Goal: Register for event/course

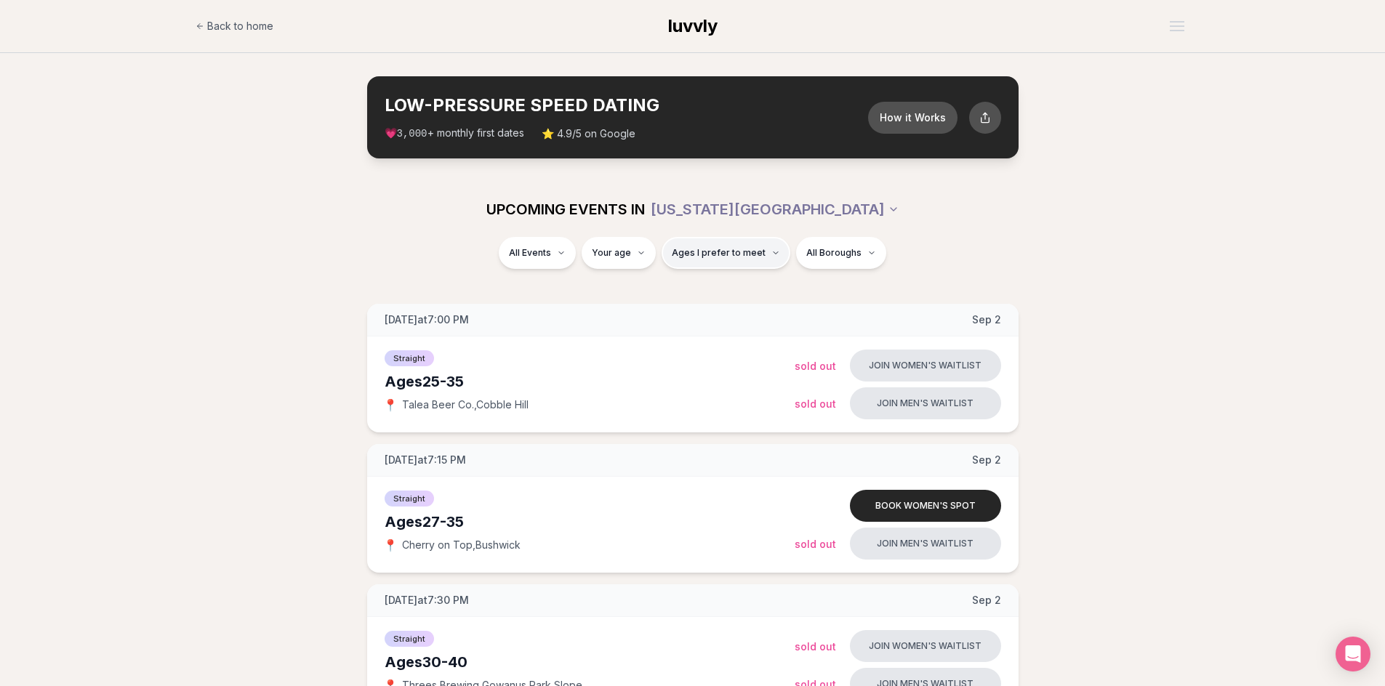
click at [730, 263] on button "Ages I prefer to meet" at bounding box center [725, 253] width 129 height 32
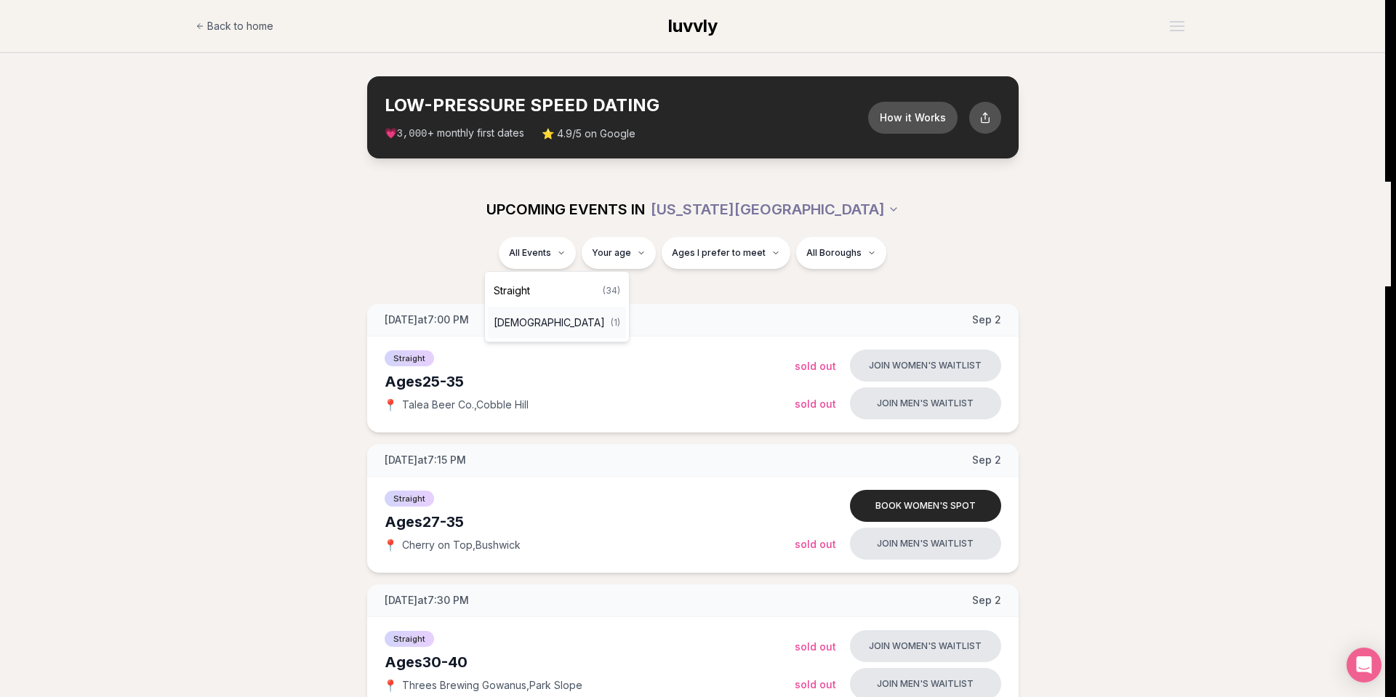
click at [542, 318] on span "[DEMOGRAPHIC_DATA]" at bounding box center [549, 322] width 111 height 15
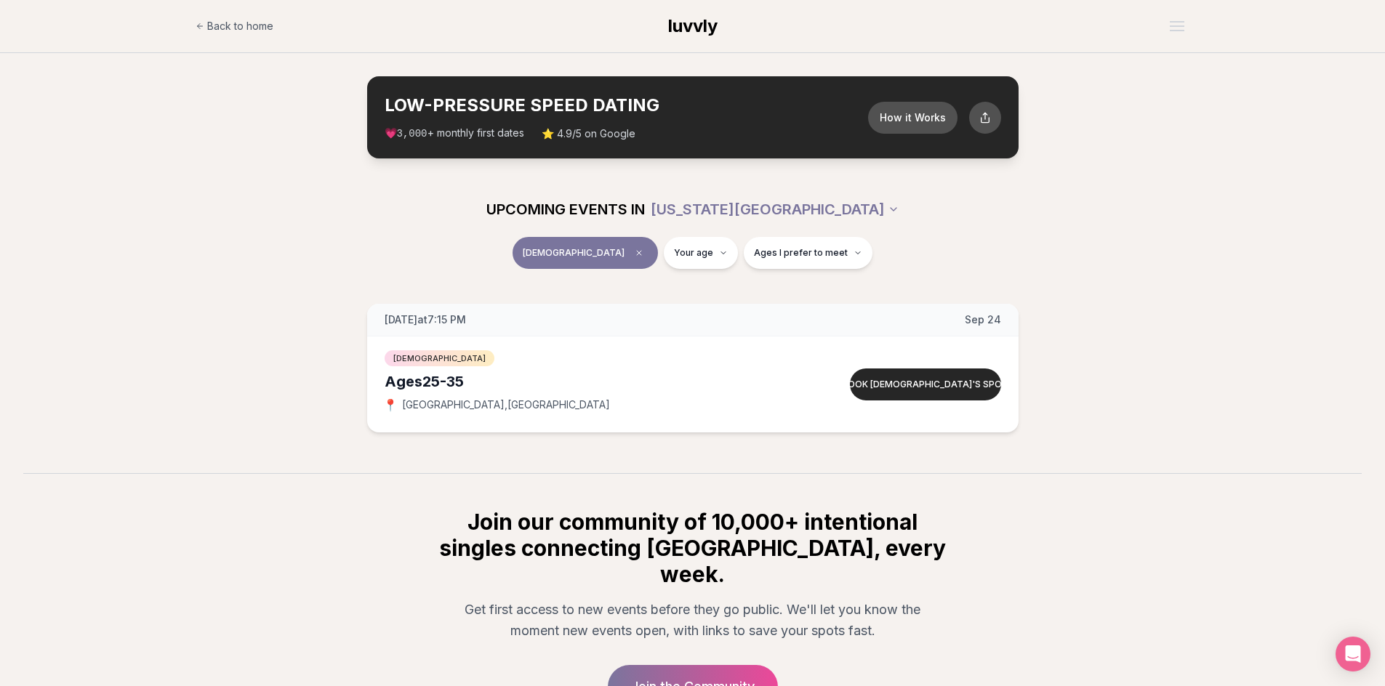
click at [608, 257] on button "[DEMOGRAPHIC_DATA]" at bounding box center [584, 253] width 145 height 32
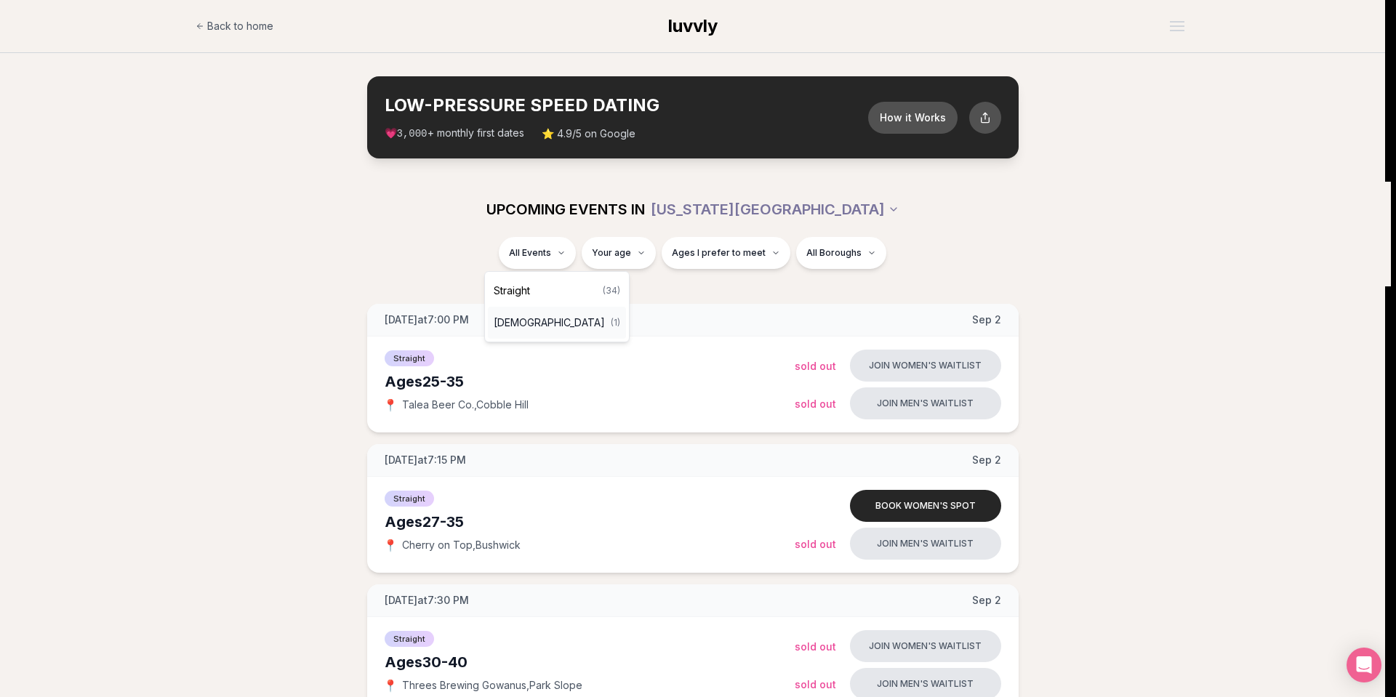
click at [554, 323] on span "[DEMOGRAPHIC_DATA]" at bounding box center [549, 322] width 111 height 15
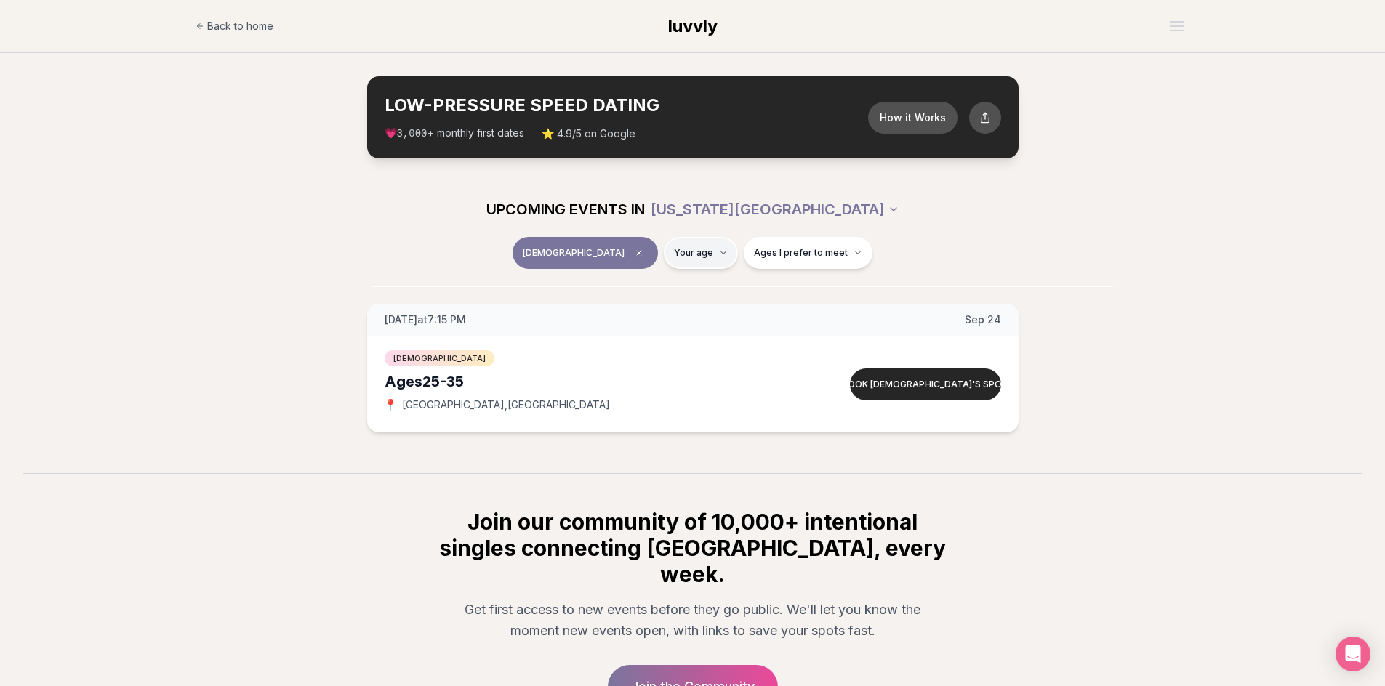
click at [681, 257] on html "Back to home luvvly LOW-PRESSURE SPEED DATING How it Works 💗 3,000 + monthly fi…" at bounding box center [692, 418] width 1385 height 837
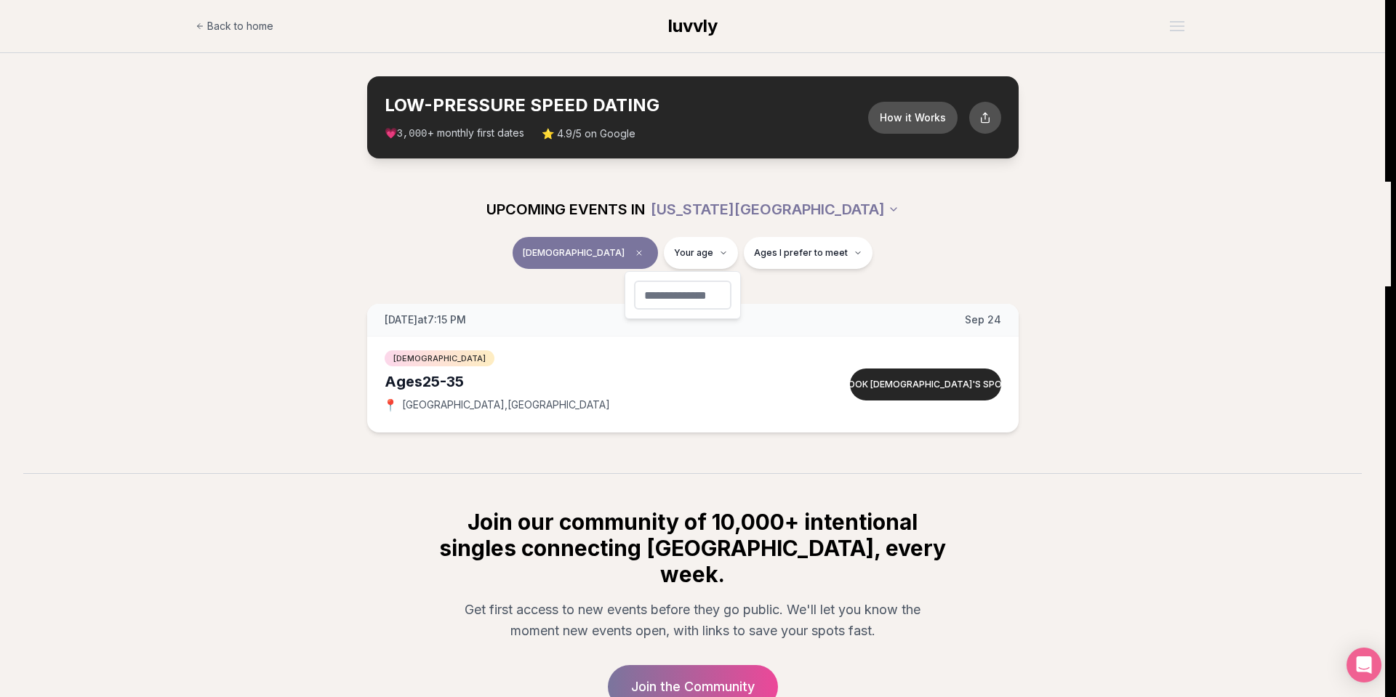
click at [925, 262] on html "Back to home luvvly LOW-PRESSURE SPEED DATING How it Works 💗 3,000 + monthly fi…" at bounding box center [698, 418] width 1396 height 837
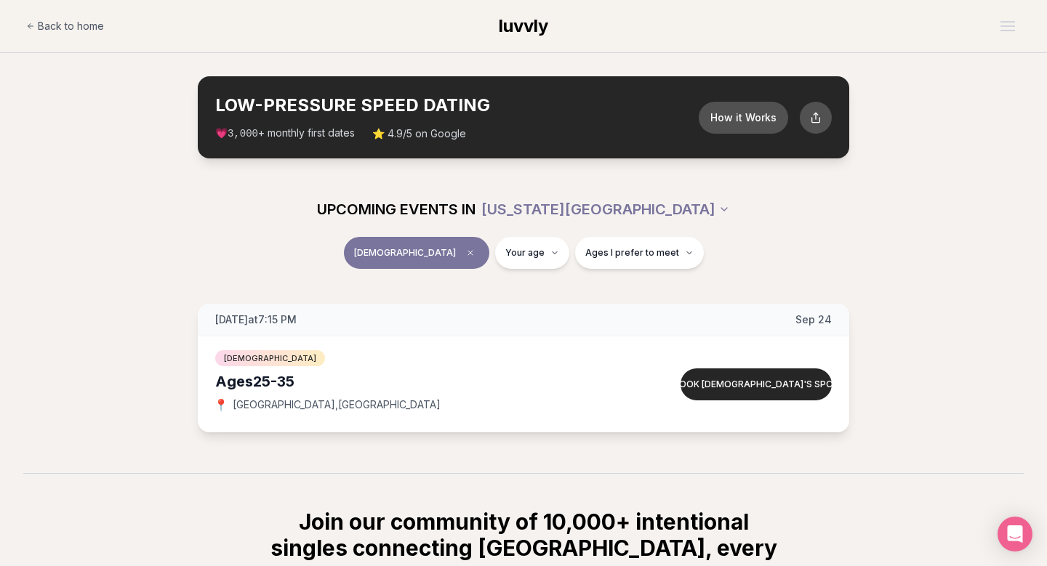
click at [435, 387] on div "Ages [DEMOGRAPHIC_DATA]" at bounding box center [420, 381] width 410 height 20
click at [522, 25] on span "luvvly" at bounding box center [523, 25] width 49 height 21
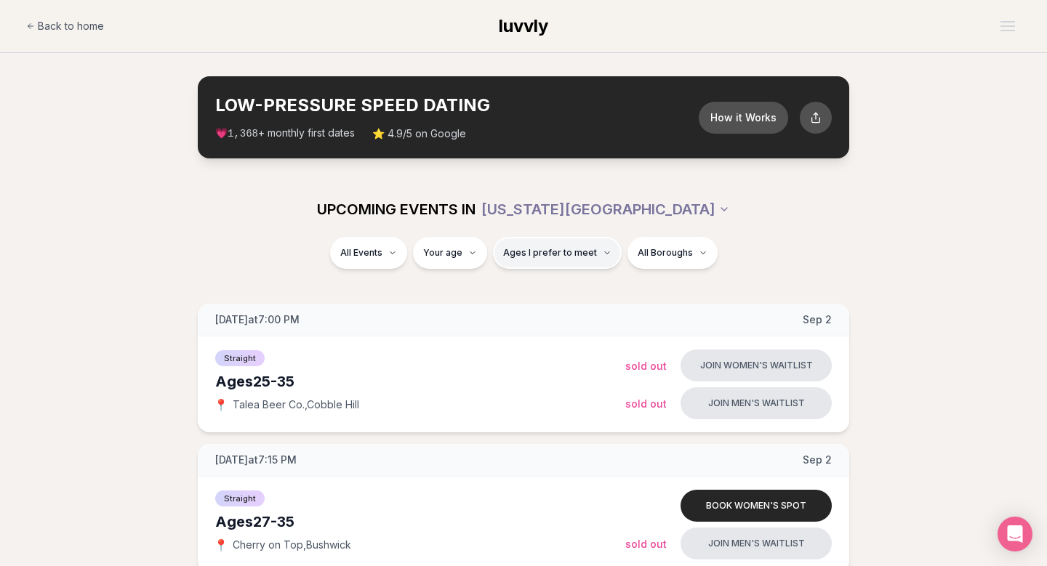
click at [499, 252] on button "Ages I prefer to meet" at bounding box center [557, 253] width 129 height 32
type input "**"
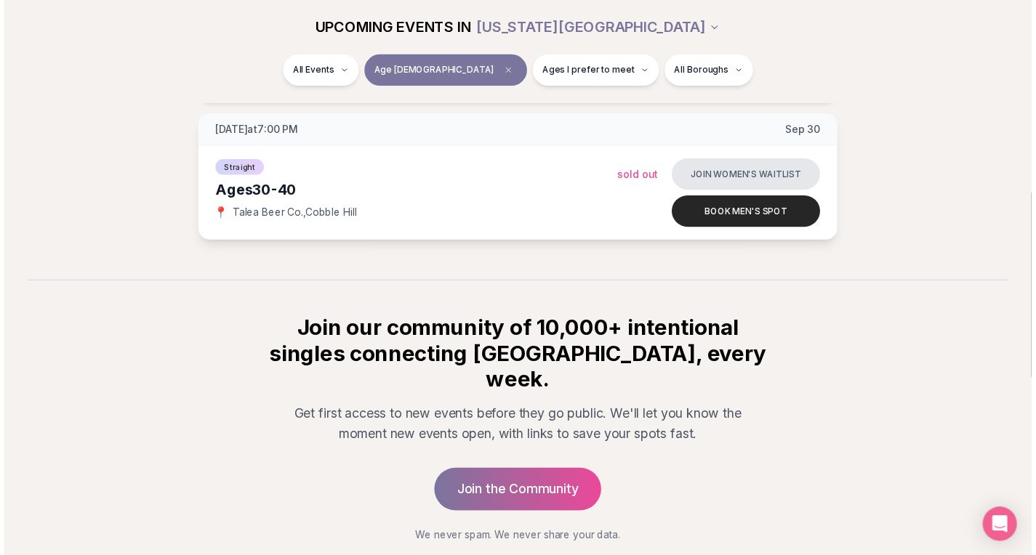
scroll to position [1366, 0]
